Goal: Information Seeking & Learning: Learn about a topic

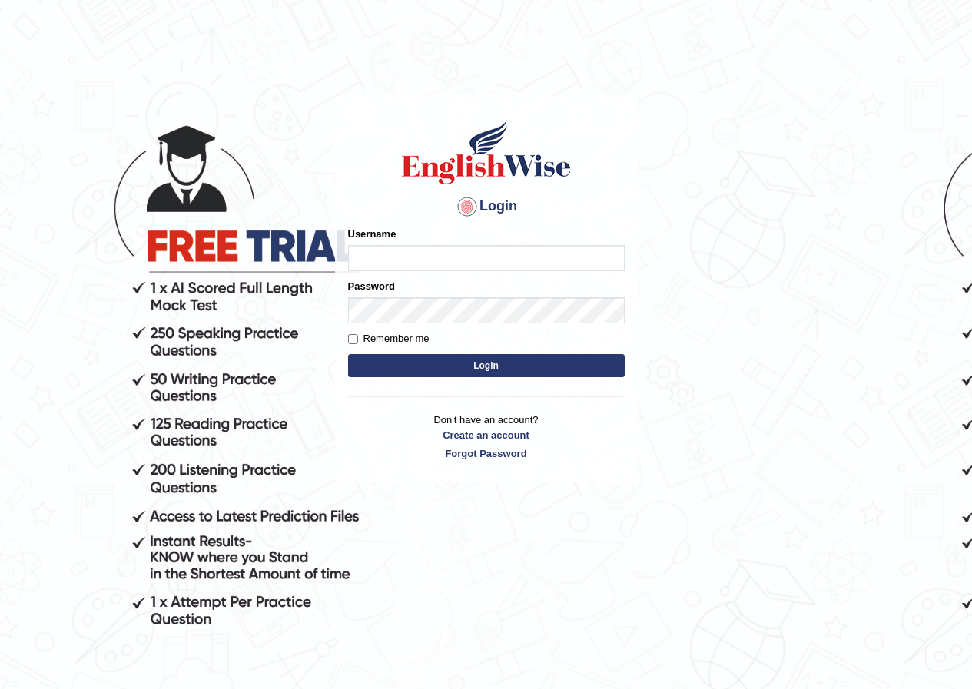
click at [387, 263] on input "Username" at bounding box center [486, 258] width 277 height 26
type input "nora_parramatta"
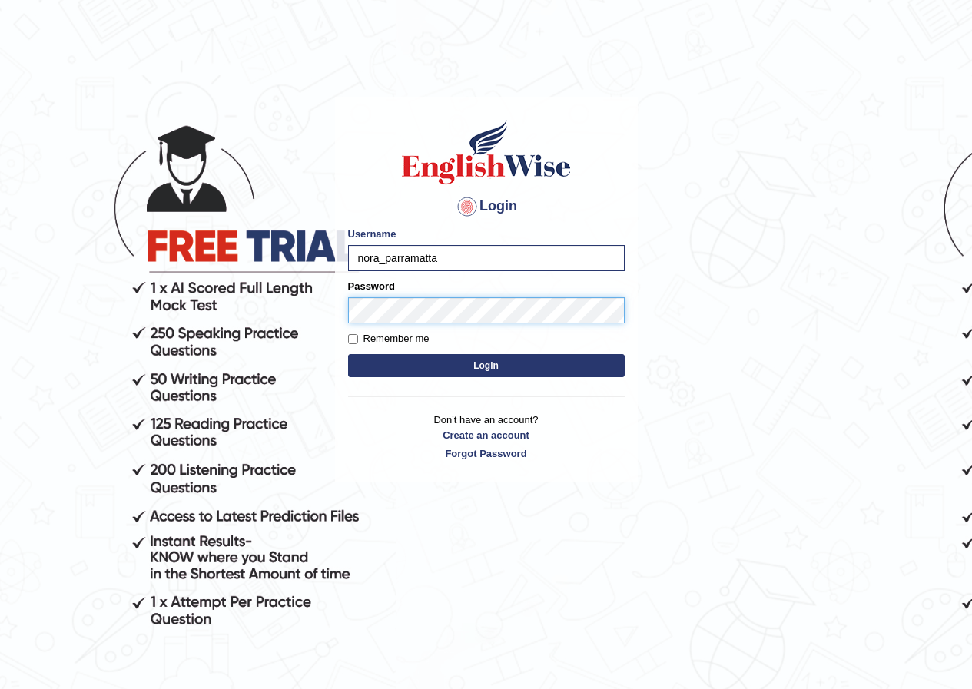
click at [348, 354] on button "Login" at bounding box center [486, 365] width 277 height 23
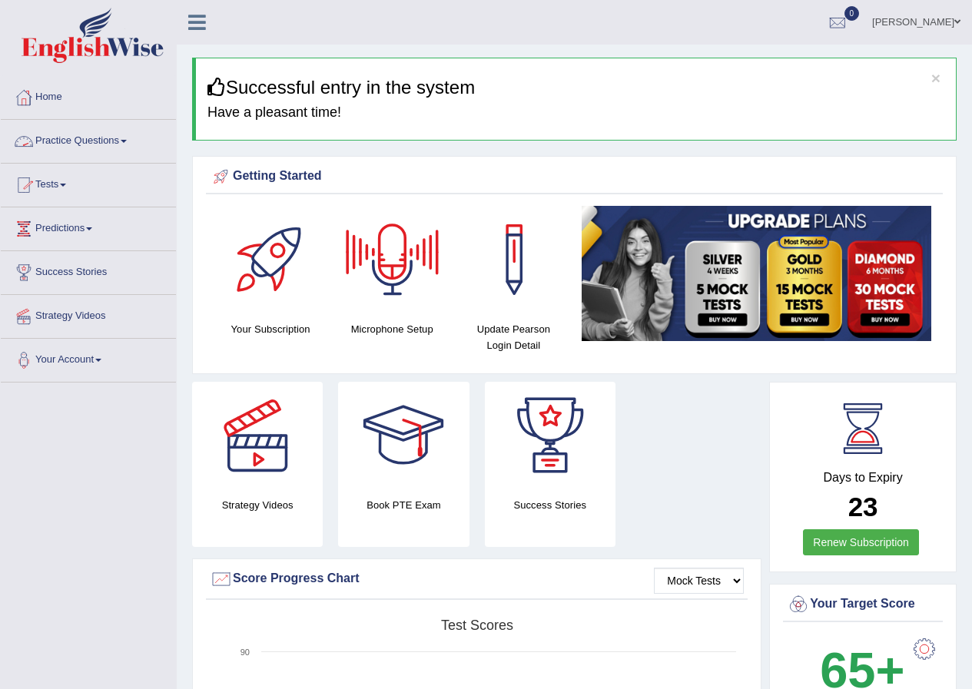
drag, startPoint x: 75, startPoint y: 135, endPoint x: 87, endPoint y: 138, distance: 12.7
click at [75, 135] on link "Practice Questions" at bounding box center [88, 139] width 175 height 38
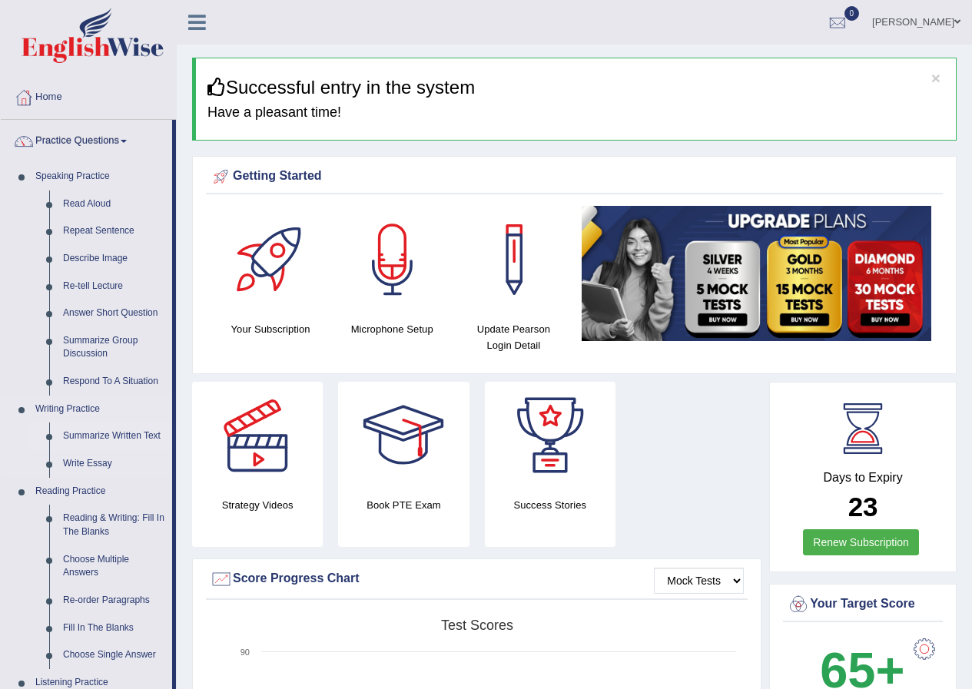
click at [110, 429] on link "Summarize Written Text" at bounding box center [114, 437] width 116 height 28
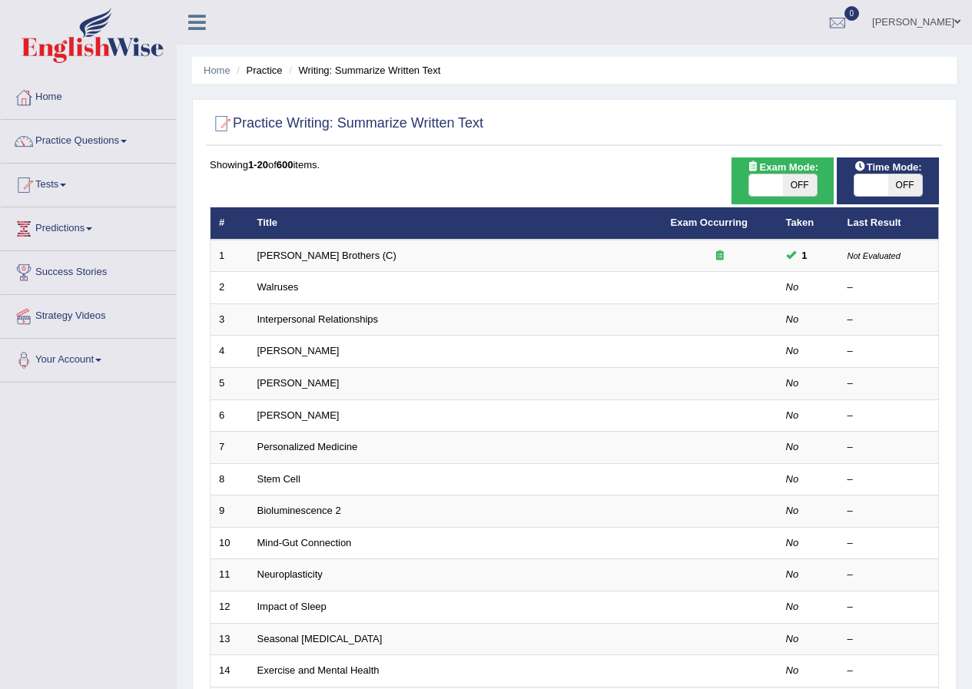
click at [772, 186] on span at bounding box center [766, 185] width 34 height 22
checkbox input "true"
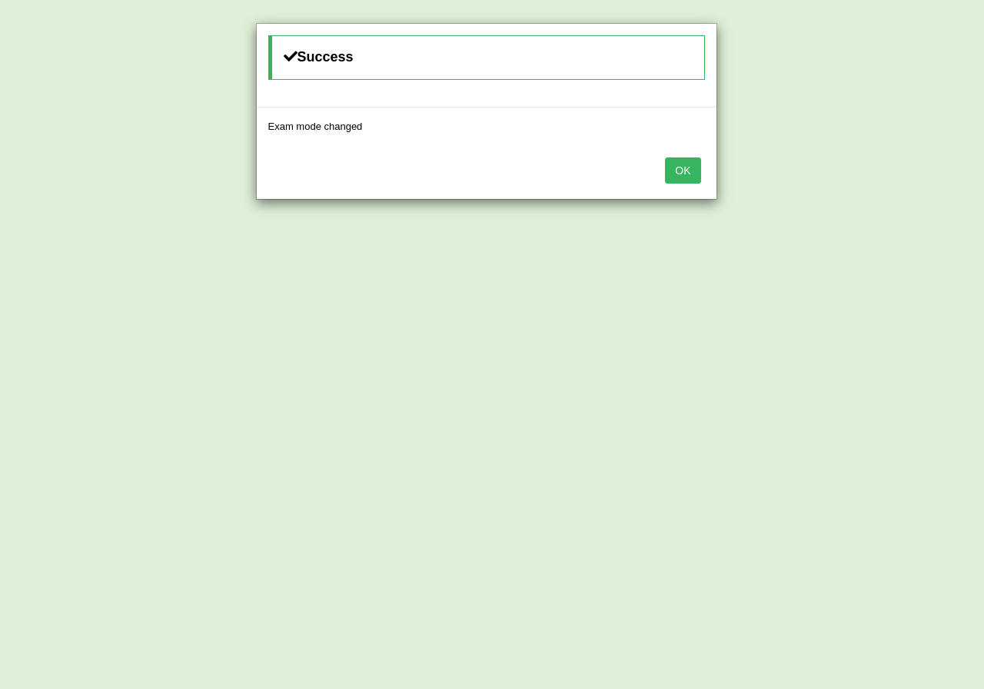
click at [692, 176] on button "OK" at bounding box center [682, 171] width 35 height 26
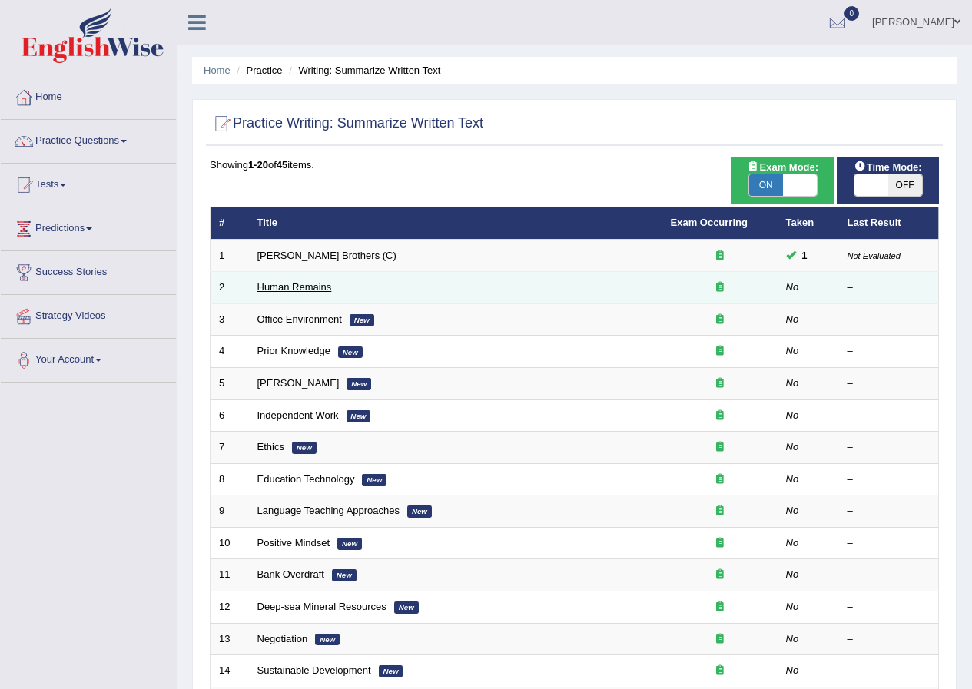
click at [274, 291] on link "Human Remains" at bounding box center [294, 287] width 75 height 12
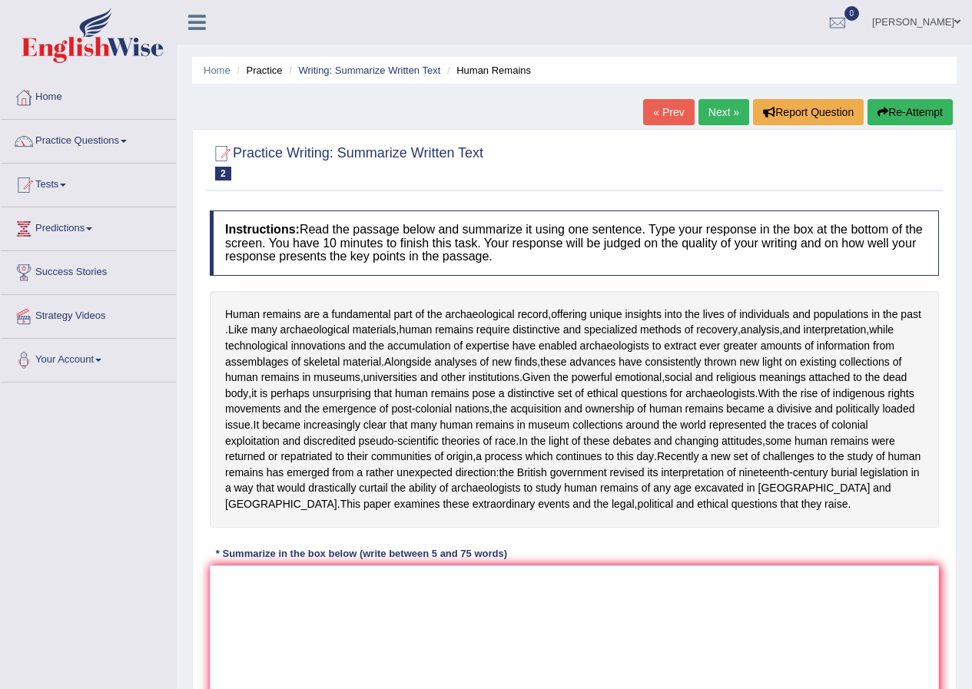
click at [57, 141] on link "Practice Questions" at bounding box center [88, 139] width 175 height 38
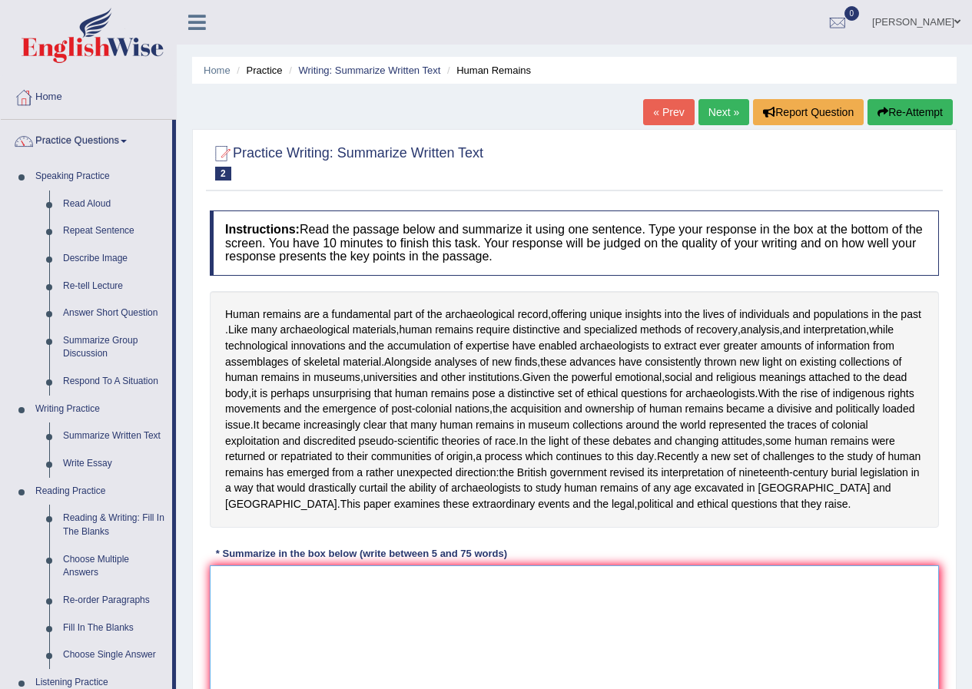
click at [267, 617] on textarea at bounding box center [574, 640] width 729 height 149
type textarea "h"
click at [935, 19] on link "Nora Linsao" at bounding box center [916, 20] width 111 height 40
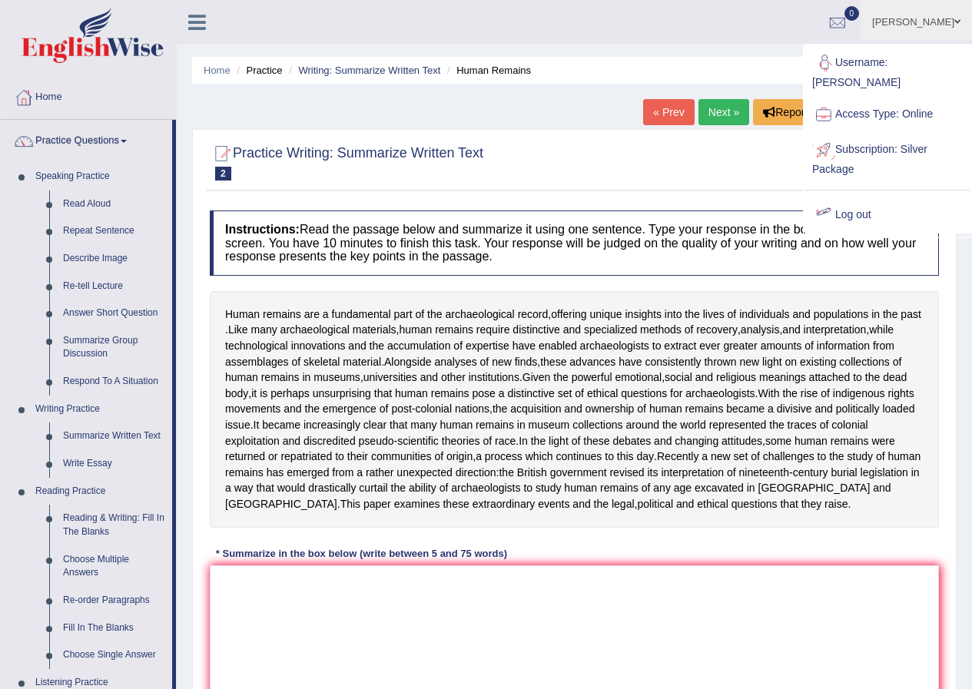
click at [849, 209] on link "Log out" at bounding box center [888, 215] width 166 height 35
